Goal: Task Accomplishment & Management: Manage account settings

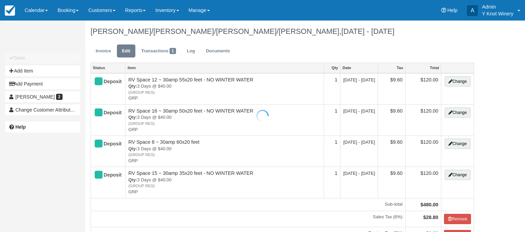
type input "[PHONE_NUMBER]"
click at [338, 42] on div "[PERSON_NAME]/[PERSON_NAME]/[PERSON_NAME]/[PERSON_NAME], [DATE] - [DATE]" at bounding box center [281, 31] width 393 height 22
click at [87, 38] on div "[PERSON_NAME]/[PERSON_NAME]/[PERSON_NAME]/[PERSON_NAME], [DATE] - [DATE]" at bounding box center [281, 31] width 393 height 22
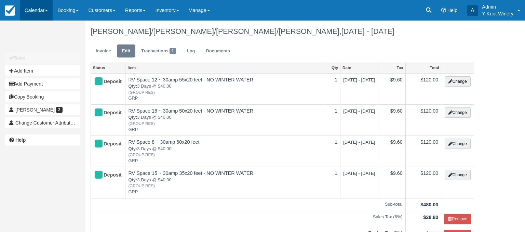
click at [51, 12] on link "Calendar" at bounding box center [36, 10] width 33 height 20
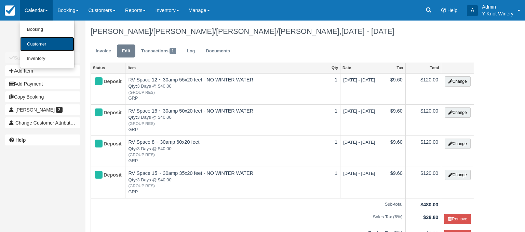
click at [44, 47] on link "Customer" at bounding box center [47, 44] width 54 height 15
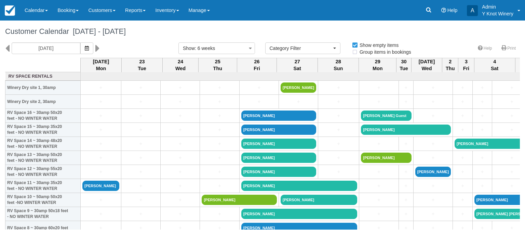
select select
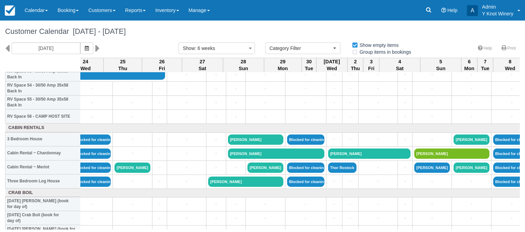
scroll to position [769, 0]
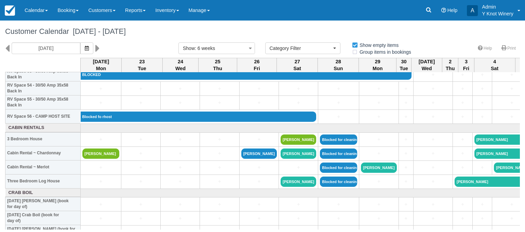
click at [133, 40] on div "Customer Calendar September 22 - November 03 2025" at bounding box center [262, 31] width 525 height 22
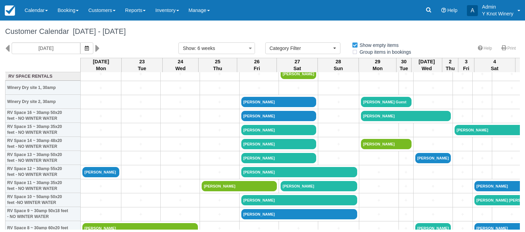
scroll to position [0, 0]
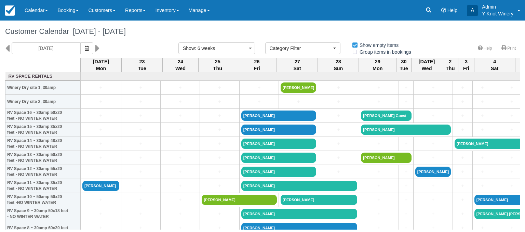
select select
